Goal: Transaction & Acquisition: Subscribe to service/newsletter

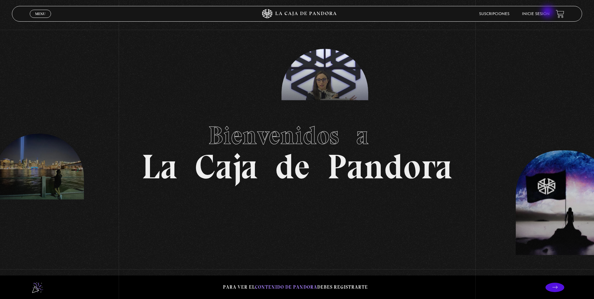
click at [548, 12] on link "Inicie sesión" at bounding box center [536, 14] width 28 height 4
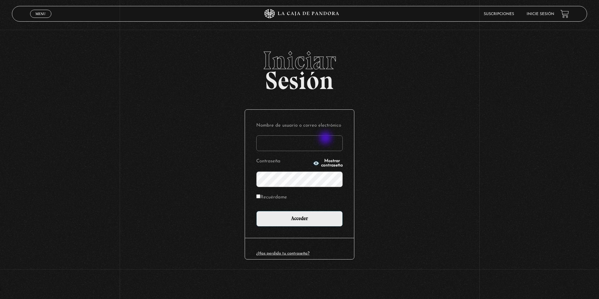
click at [326, 138] on input "Nombre de usuario o correo electrónico" at bounding box center [299, 143] width 86 height 16
type input "jos.rb27@gmail.com"
click at [257, 195] on input "Recuérdame" at bounding box center [258, 196] width 4 height 4
checkbox input "true"
click at [298, 251] on div "¿Has perdido tu contraseña?" at bounding box center [299, 248] width 109 height 21
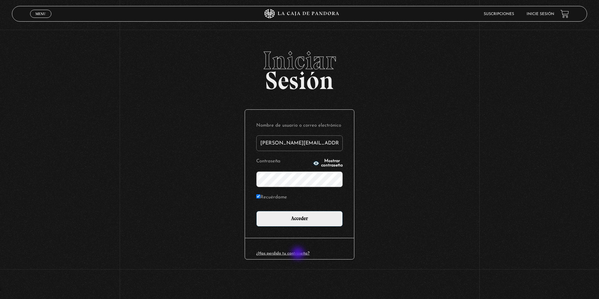
click at [298, 254] on link "¿Has perdido tu contraseña?" at bounding box center [282, 253] width 53 height 4
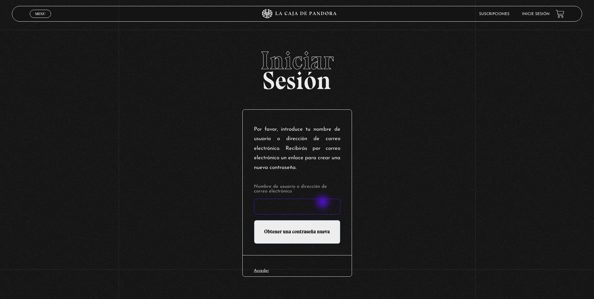
click at [324, 203] on input "Nombre de usuario o dirección de correo electrónico *" at bounding box center [297, 207] width 86 height 16
type input "jos.rb27@gmail.com"
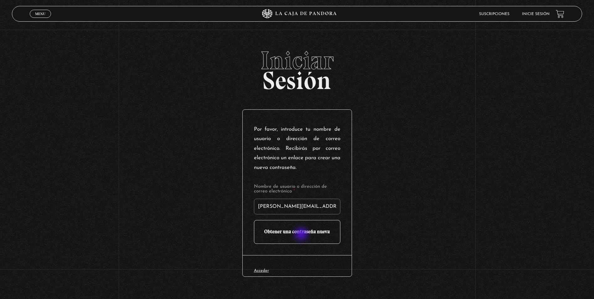
click at [302, 235] on input "Obtener una contraseña nueva" at bounding box center [297, 232] width 86 height 24
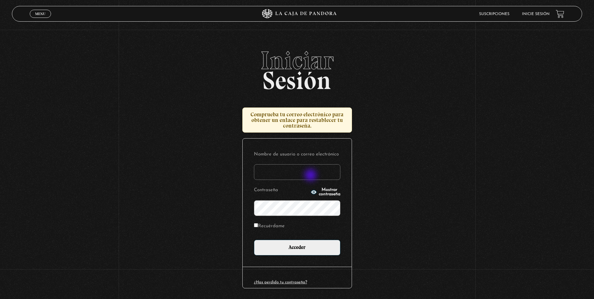
click at [311, 176] on input "Nombre de usuario o correo electrónico" at bounding box center [297, 172] width 86 height 16
type input "jos.rb27@gmail.com"
click at [254, 240] on input "Acceder" at bounding box center [297, 248] width 86 height 16
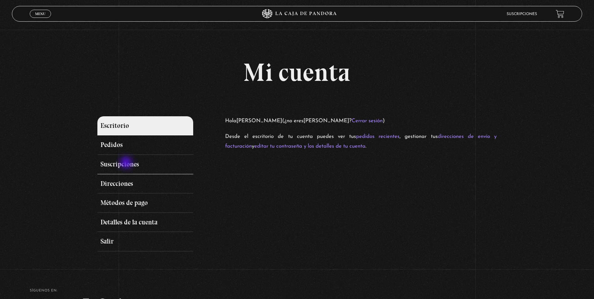
click at [127, 163] on link "Suscripciones" at bounding box center [145, 164] width 96 height 19
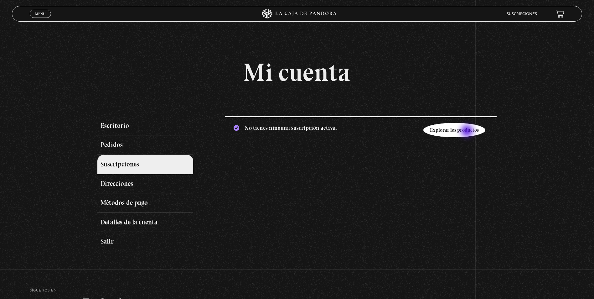
click at [468, 132] on link "Explorar los productos" at bounding box center [454, 130] width 62 height 14
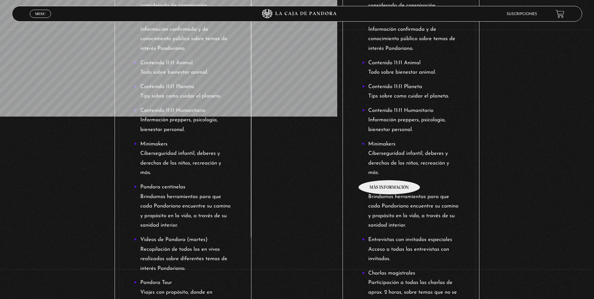
scroll to position [114, 0]
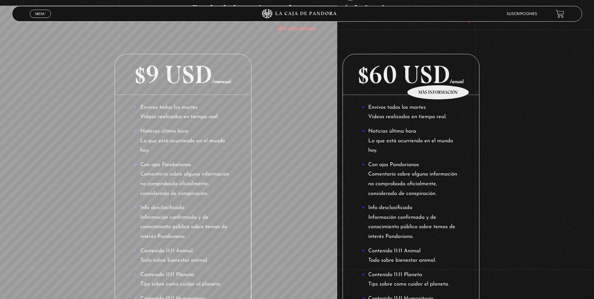
click at [438, 75] on p "$60 USD /anual" at bounding box center [411, 74] width 136 height 41
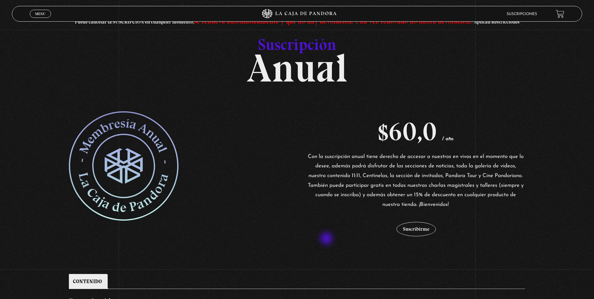
scroll to position [63, 0]
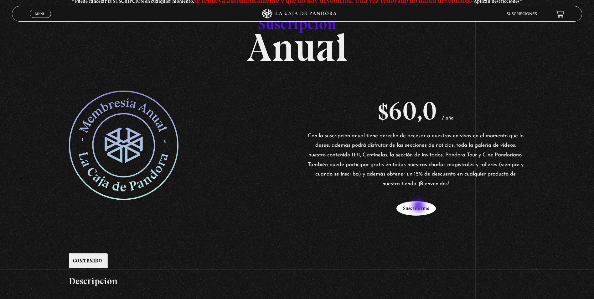
click at [419, 206] on button "Suscribirme" at bounding box center [415, 208] width 39 height 14
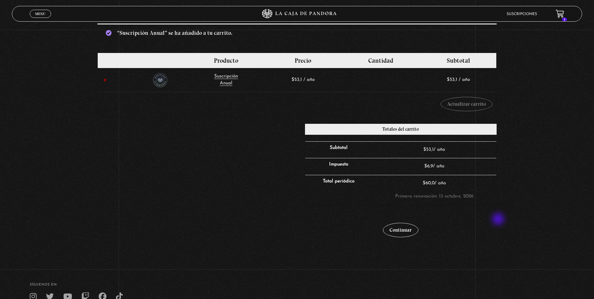
scroll to position [94, 0]
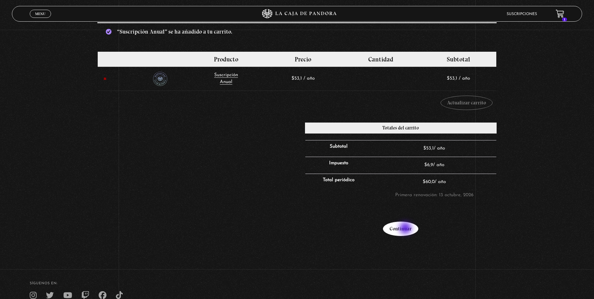
click at [406, 229] on link "Continuar" at bounding box center [400, 228] width 35 height 14
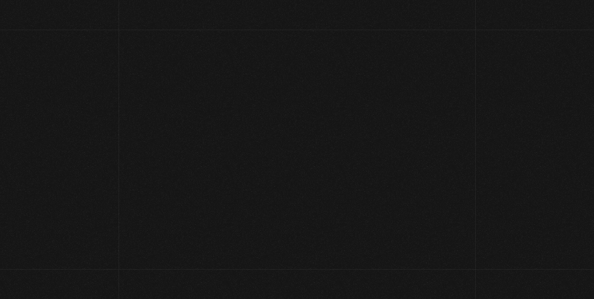
select select "CR-SJ"
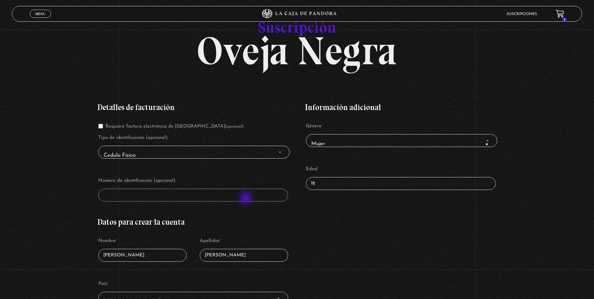
scroll to position [63, 0]
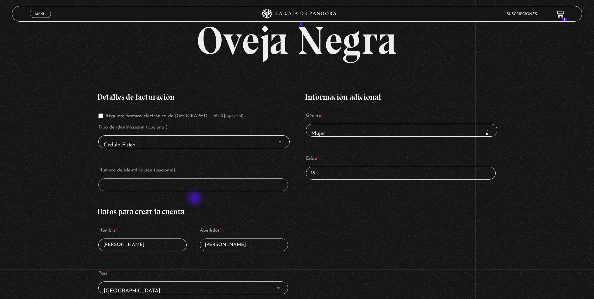
click at [195, 199] on div "Detalles de facturación Requiere factura electrónica de [GEOGRAPHIC_DATA] (opci…" at bounding box center [193, 262] width 192 height 356
click at [339, 173] on input "18" at bounding box center [401, 173] width 190 height 13
drag, startPoint x: 339, startPoint y: 173, endPoint x: 263, endPoint y: 157, distance: 78.1
click at [263, 157] on div "Detalles de facturación Requiere factura electrónica de [GEOGRAPHIC_DATA] (opci…" at bounding box center [296, 262] width 399 height 356
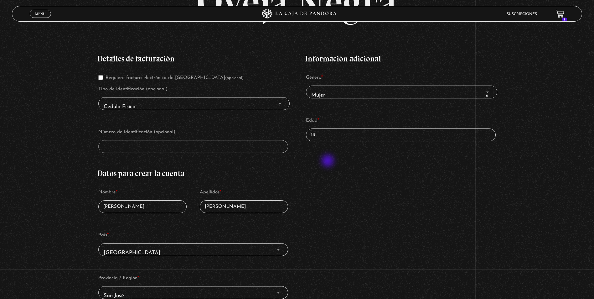
scroll to position [90, 0]
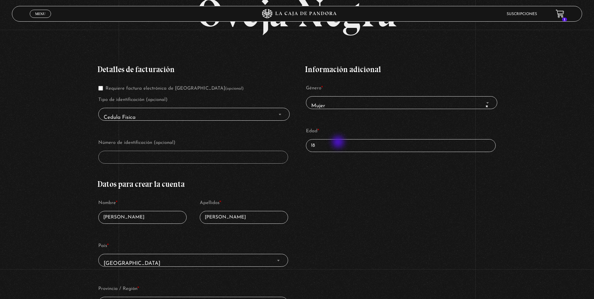
drag, startPoint x: 339, startPoint y: 142, endPoint x: 277, endPoint y: 140, distance: 61.4
click at [277, 140] on div "Detalles de facturación Requiere factura electrónica de Costa Rica (opcional) T…" at bounding box center [296, 234] width 399 height 356
type input "37"
click at [167, 150] on p "Número de identificación (opcional)" at bounding box center [193, 150] width 192 height 27
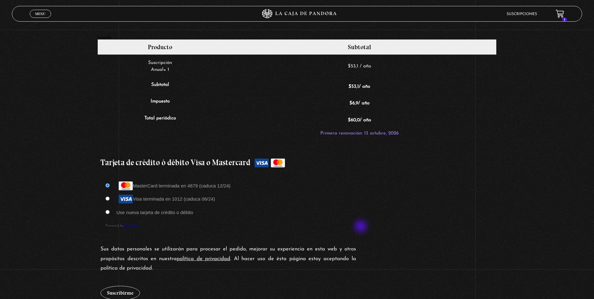
scroll to position [497, 0]
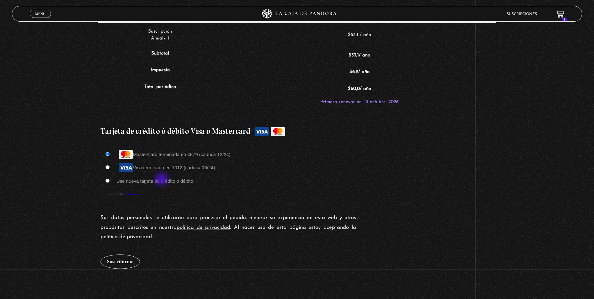
click at [162, 180] on label "Use nueva tarjeta de crédito o débito" at bounding box center [154, 180] width 77 height 5
click at [110, 180] on input "Use nueva tarjeta de crédito o débito" at bounding box center [108, 181] width 4 height 4
radio input "true"
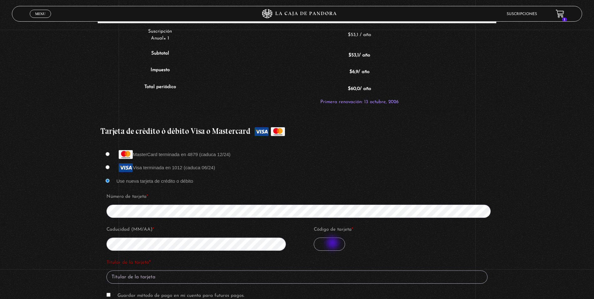
click at [333, 244] on input "Código de tarjeta *" at bounding box center [329, 243] width 31 height 13
click at [331, 242] on input "Código de tarjeta *" at bounding box center [329, 243] width 31 height 13
type input "604"
click at [152, 280] on input "Titular de la tarjeta *" at bounding box center [296, 276] width 381 height 13
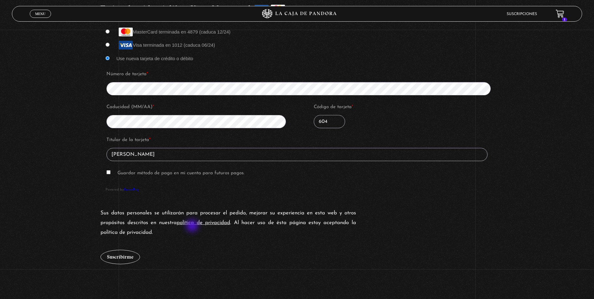
scroll to position [623, 0]
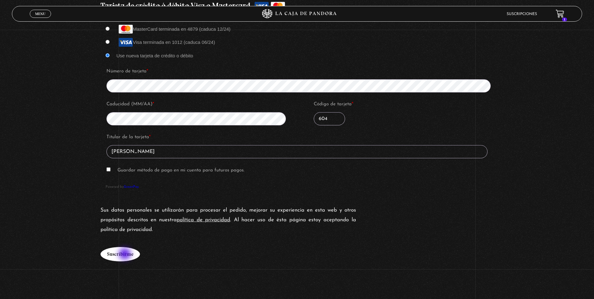
type input "[PERSON_NAME]"
click at [124, 255] on button "Suscribirme" at bounding box center [120, 254] width 39 height 14
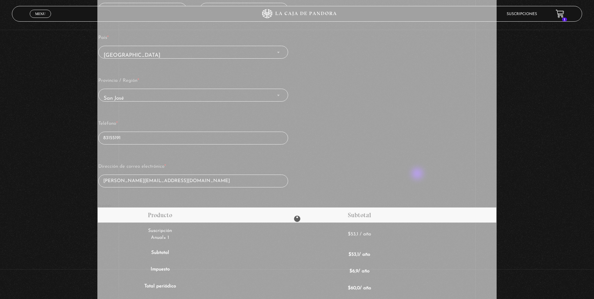
scroll to position [309, 0]
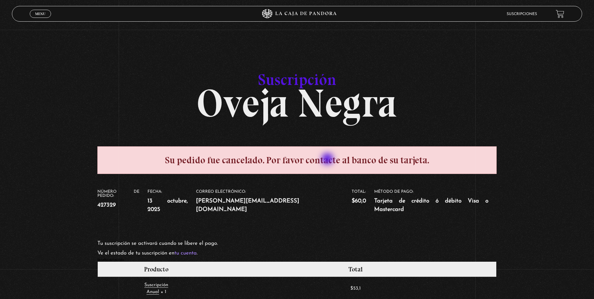
click at [328, 159] on span "Su pedido fue cancelado. Por favor contacte al banco de su tarjeta." at bounding box center [296, 160] width 399 height 28
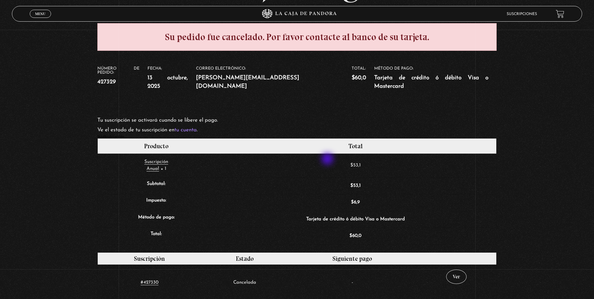
scroll to position [125, 0]
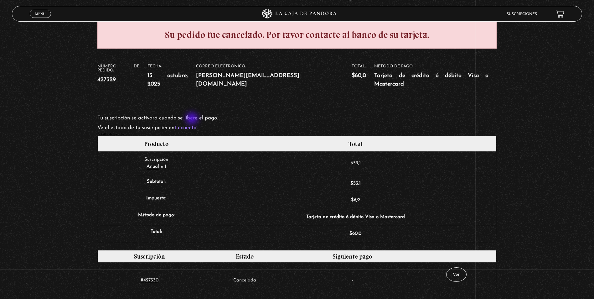
click at [193, 125] on link "tu cuenta" at bounding box center [185, 127] width 22 height 5
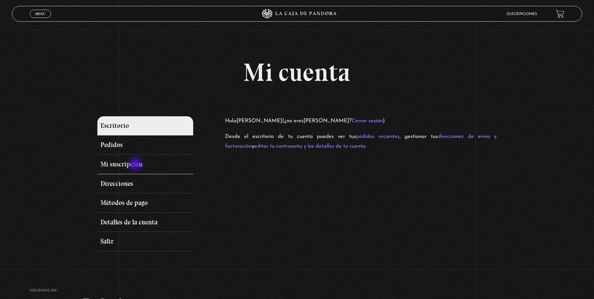
click at [136, 165] on link "Mi suscripción" at bounding box center [145, 164] width 96 height 19
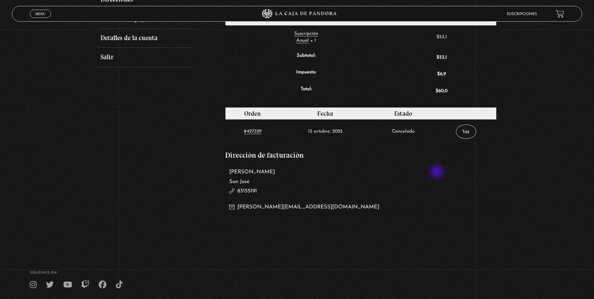
scroll to position [188, 0]
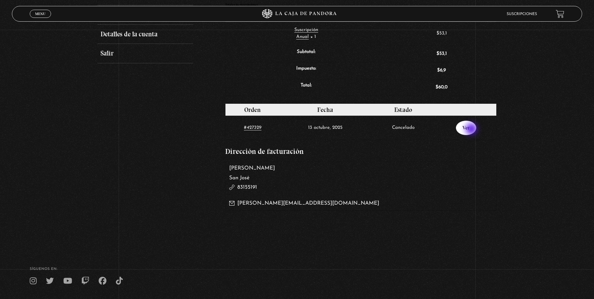
click at [472, 130] on link "Ver" at bounding box center [466, 128] width 20 height 14
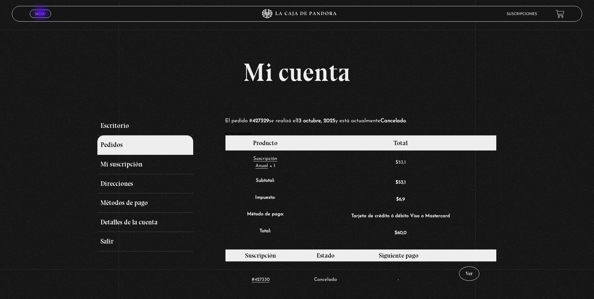
click at [41, 13] on span "Menu" at bounding box center [40, 14] width 10 height 4
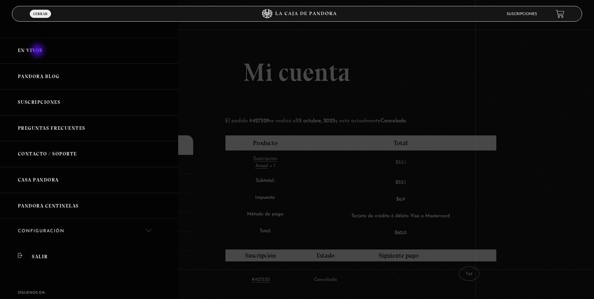
click at [38, 51] on link "En vivos" at bounding box center [89, 51] width 178 height 26
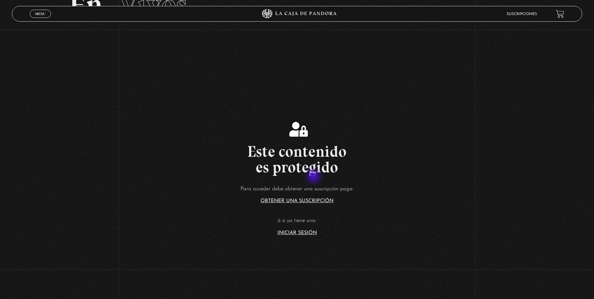
scroll to position [125, 0]
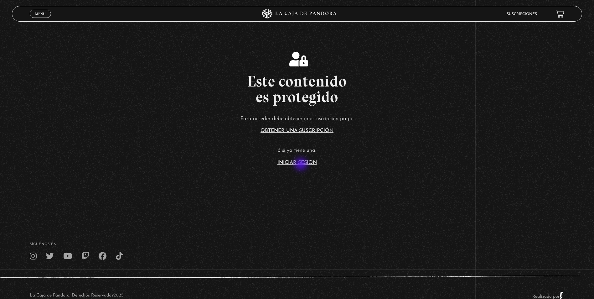
click at [302, 165] on link "Iniciar Sesión" at bounding box center [296, 162] width 39 height 5
click at [305, 162] on link "Iniciar Sesión" at bounding box center [296, 162] width 39 height 5
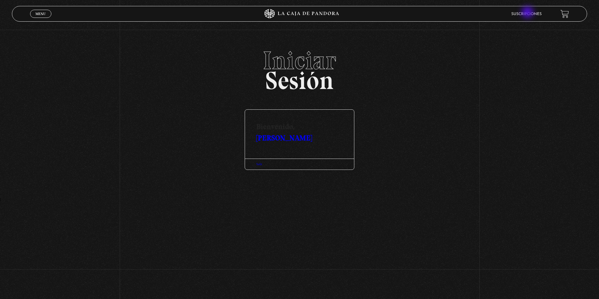
click at [526, 12] on li "Suscripciones" at bounding box center [526, 14] width 30 height 10
click at [525, 14] on link "Suscripciones" at bounding box center [526, 14] width 30 height 4
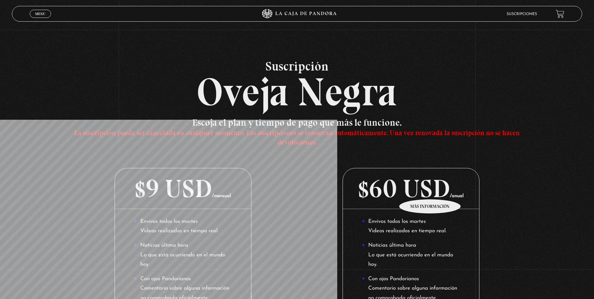
click at [430, 189] on p "$60 USD /anual" at bounding box center [411, 188] width 136 height 41
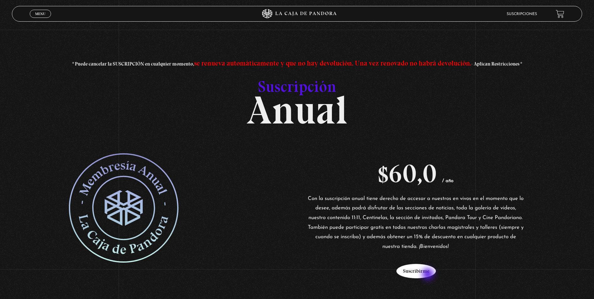
click at [428, 274] on button "Suscribirme" at bounding box center [415, 271] width 39 height 14
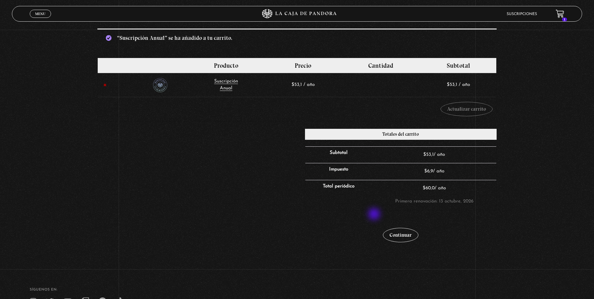
scroll to position [94, 0]
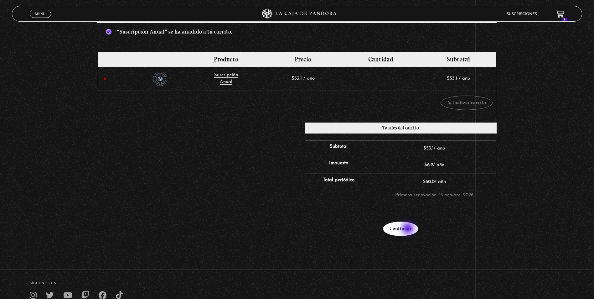
click at [409, 229] on link "Continuar" at bounding box center [400, 228] width 35 height 14
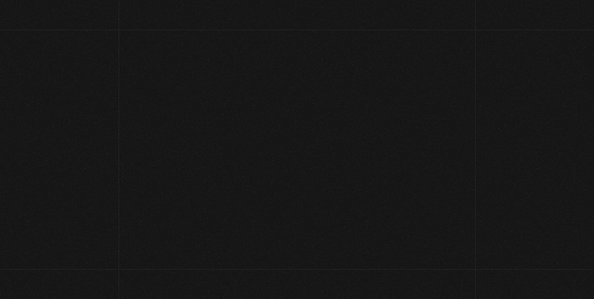
select select "CR-SJ"
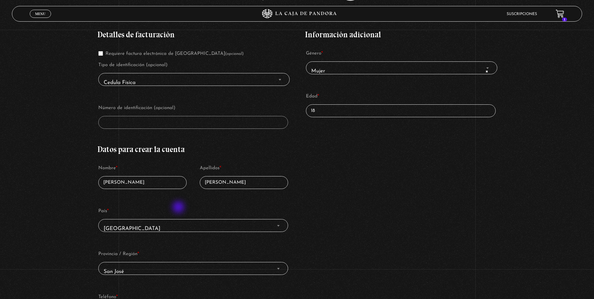
scroll to position [125, 0]
drag, startPoint x: 328, startPoint y: 113, endPoint x: 292, endPoint y: 113, distance: 35.4
click at [292, 113] on div "Detalles de facturación Requiere factura electrónica de Costa Rica (opcional) T…" at bounding box center [296, 199] width 399 height 356
type input "37"
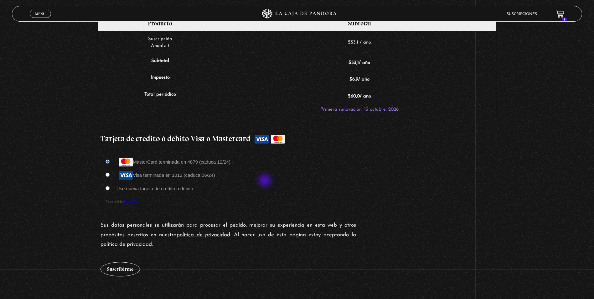
scroll to position [501, 0]
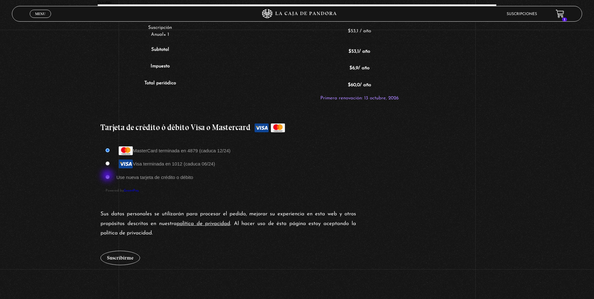
click at [108, 176] on input "Use nueva tarjeta de crédito o débito" at bounding box center [108, 177] width 4 height 4
radio input "true"
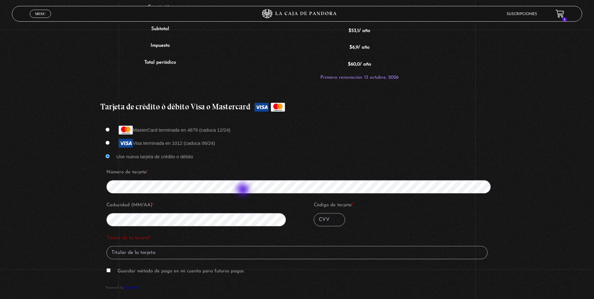
scroll to position [564, 0]
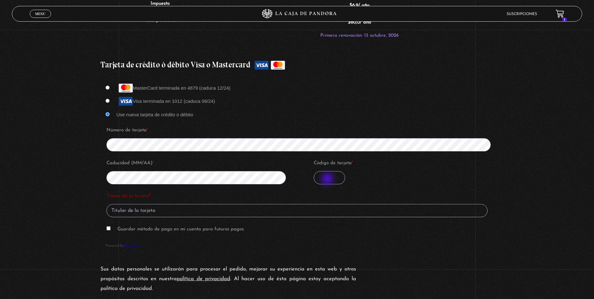
click at [328, 179] on input "Código de tarjeta *" at bounding box center [329, 177] width 31 height 13
type input "889"
click at [189, 208] on input "Titular de la tarjeta *" at bounding box center [296, 210] width 381 height 13
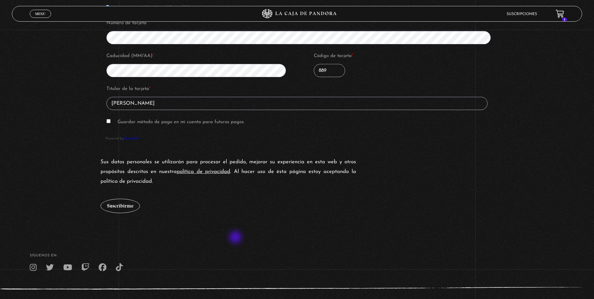
scroll to position [689, 0]
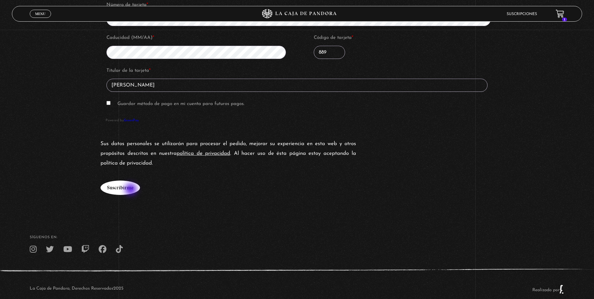
type input "[PERSON_NAME]"
click at [132, 190] on button "Suscribirme" at bounding box center [120, 187] width 39 height 14
